Goal: Information Seeking & Learning: Learn about a topic

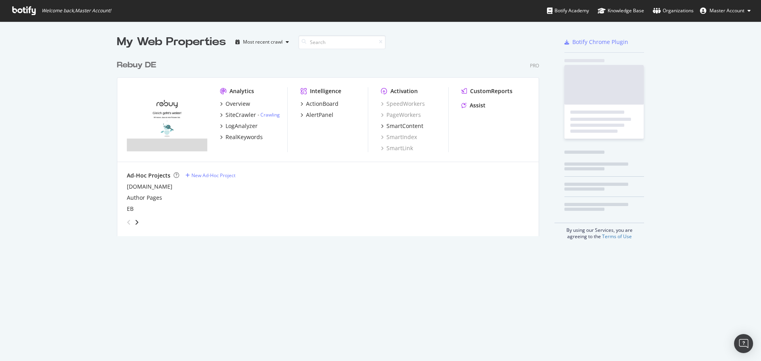
scroll to position [180, 422]
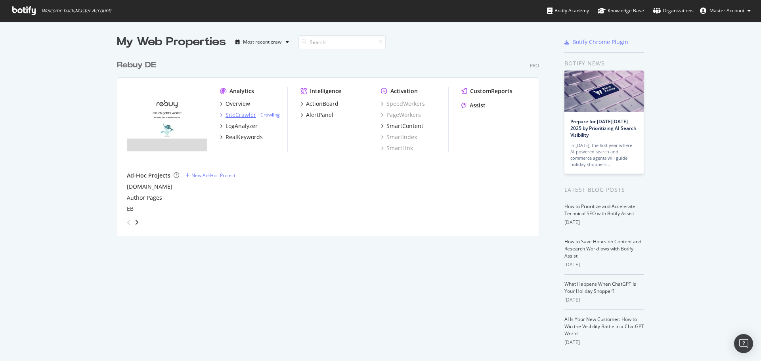
click at [230, 112] on div "SiteCrawler" at bounding box center [240, 115] width 31 height 8
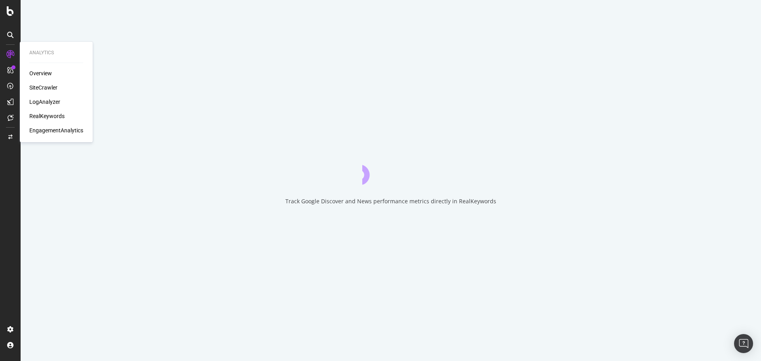
click at [33, 113] on div "RealKeywords" at bounding box center [46, 116] width 35 height 8
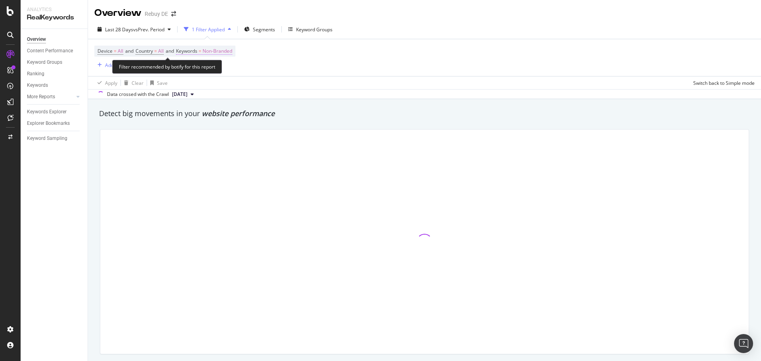
click at [215, 52] on span "Non-Branded" at bounding box center [217, 51] width 30 height 11
click at [218, 74] on div "Non-Branded" at bounding box center [208, 70] width 42 height 12
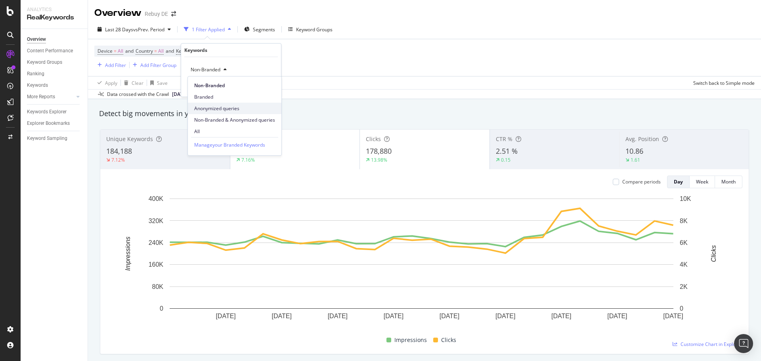
click at [215, 109] on span "Anonymized queries" at bounding box center [234, 108] width 81 height 7
click at [267, 89] on div "Apply" at bounding box center [268, 86] width 12 height 7
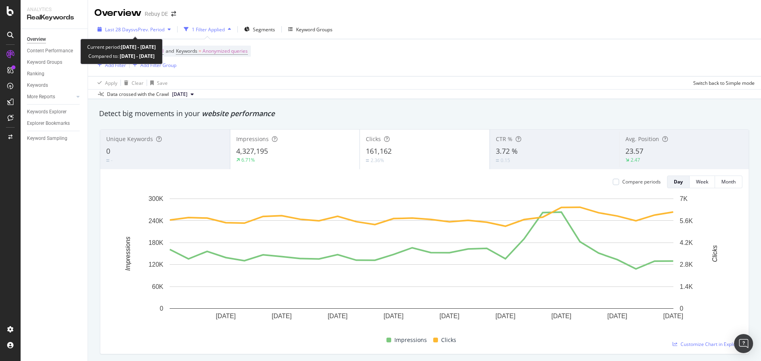
click at [143, 32] on div "Last 28 Days vs Prev. Period" at bounding box center [134, 29] width 80 height 12
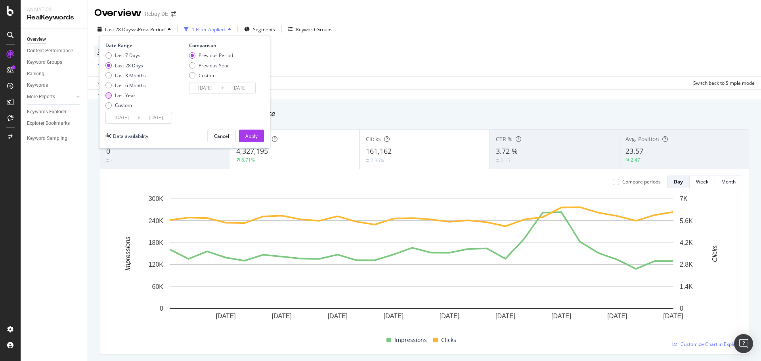
click at [130, 95] on div "Last Year" at bounding box center [125, 95] width 21 height 7
type input "[DATE]"
click at [221, 67] on div "Previous Year" at bounding box center [213, 65] width 31 height 7
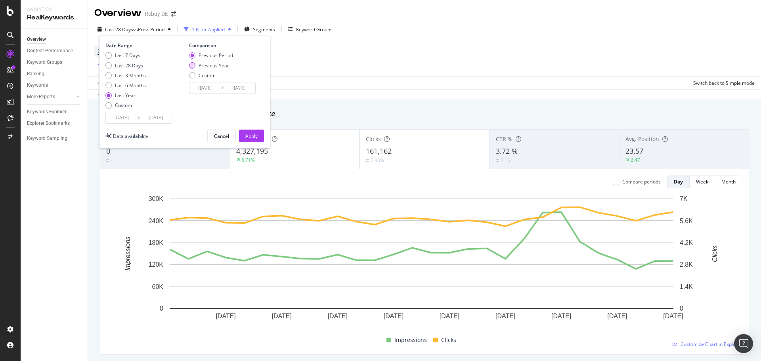
type input "[DATE]"
click at [259, 137] on button "Apply" at bounding box center [251, 136] width 25 height 13
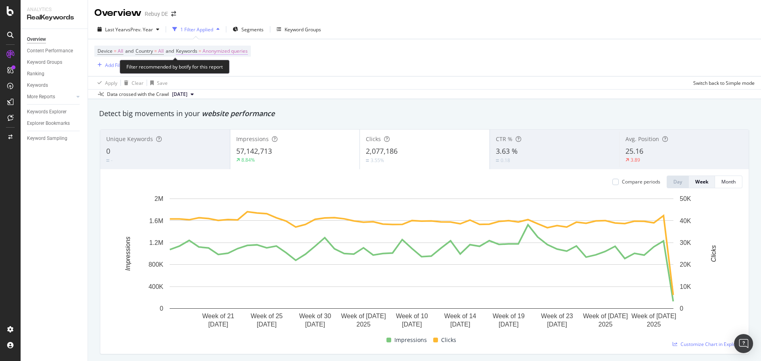
click at [216, 49] on span "Anonymized queries" at bounding box center [224, 51] width 45 height 11
click at [224, 71] on span "Anonymized queries" at bounding box center [211, 69] width 48 height 7
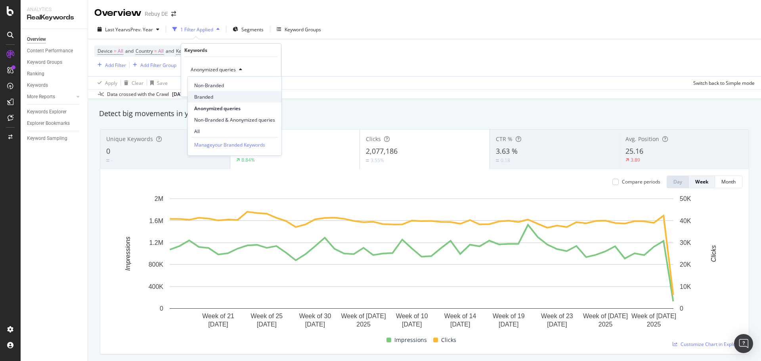
click at [213, 96] on span "Branded" at bounding box center [234, 96] width 81 height 7
click at [265, 88] on div "Apply" at bounding box center [268, 86] width 12 height 7
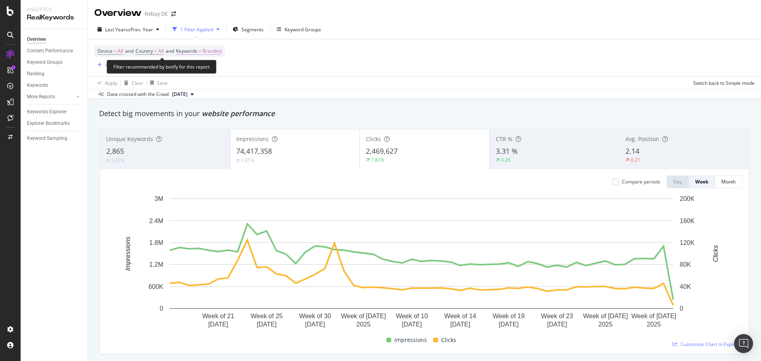
click at [214, 51] on span "Branded" at bounding box center [211, 51] width 19 height 11
click at [215, 69] on icon "button" at bounding box center [214, 69] width 3 height 5
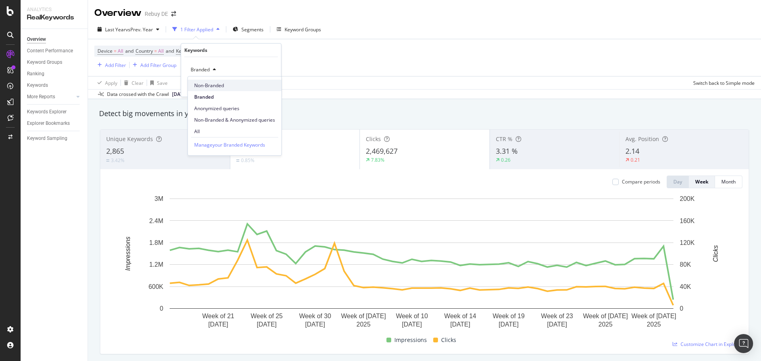
click at [214, 84] on span "Non-Branded" at bounding box center [234, 85] width 81 height 7
click at [277, 86] on div "Non-Branded Cancel Add filter Apply" at bounding box center [231, 77] width 100 height 40
click at [271, 86] on div "Apply" at bounding box center [268, 86] width 12 height 7
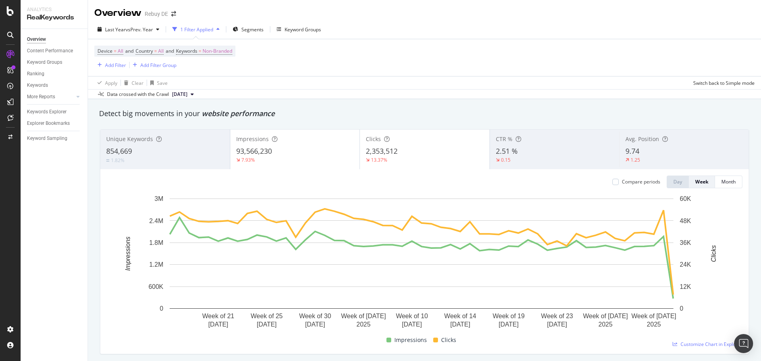
click at [211, 42] on div "Device = All and Country = All and Keywords = Non-Branded Add Filter Add Filter…" at bounding box center [424, 57] width 660 height 37
click at [209, 48] on span "Non-Branded" at bounding box center [217, 51] width 30 height 11
click at [225, 65] on div "Non-Branded" at bounding box center [208, 70] width 42 height 12
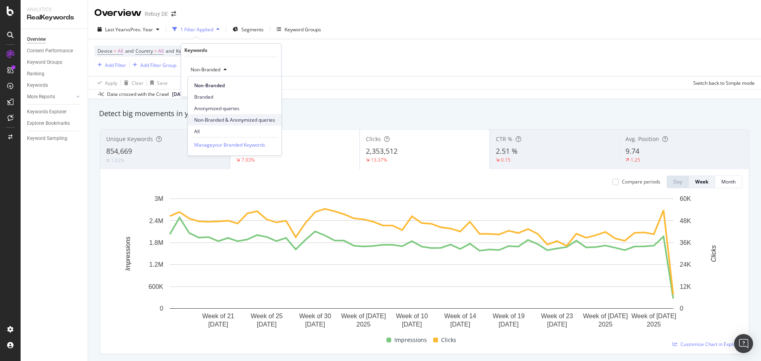
click at [240, 120] on span "Non-Branded & Anonymized queries" at bounding box center [234, 119] width 81 height 7
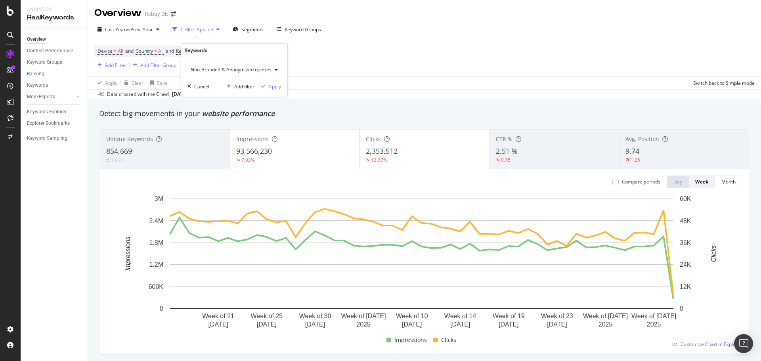
click at [273, 84] on div "Apply" at bounding box center [275, 86] width 12 height 7
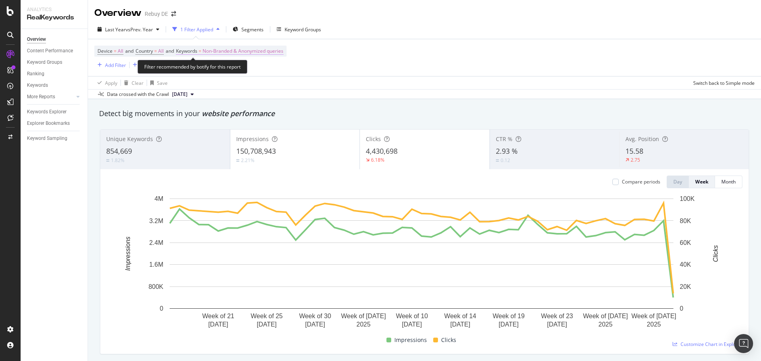
click at [235, 55] on span "Non-Branded & Anonymized queries" at bounding box center [242, 51] width 81 height 11
click at [233, 72] on span "Non-Branded & Anonymized queries" at bounding box center [229, 69] width 84 height 7
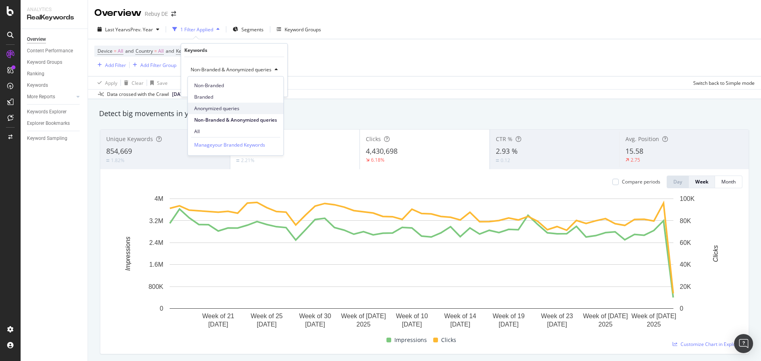
click at [214, 111] on span "Anonymized queries" at bounding box center [235, 108] width 83 height 7
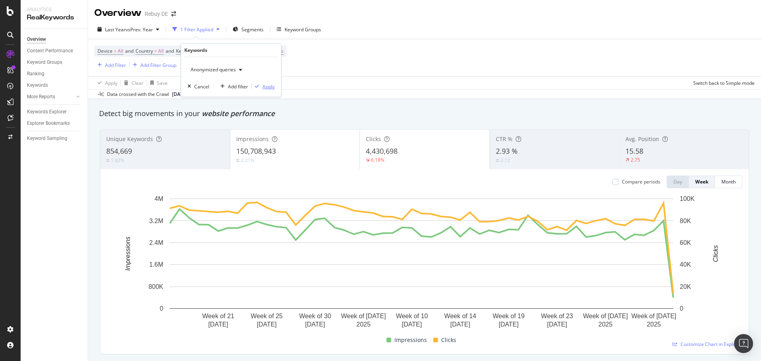
click at [269, 86] on div "Apply" at bounding box center [268, 86] width 12 height 7
